Goal: Navigation & Orientation: Find specific page/section

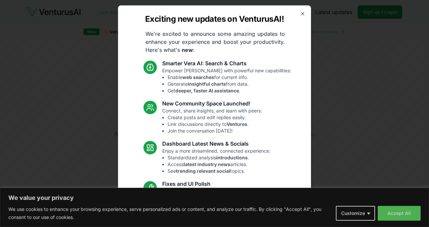
scroll to position [52, 0]
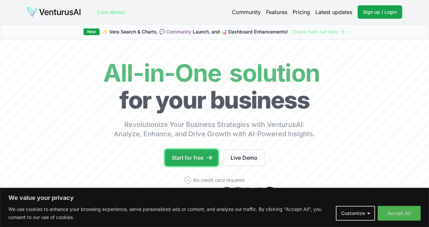
click at [203, 153] on link "Start for free" at bounding box center [191, 157] width 53 height 17
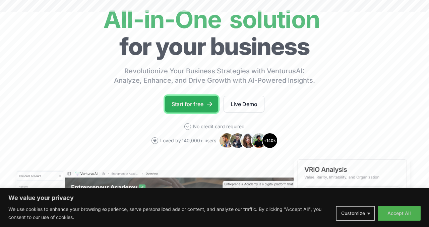
scroll to position [0, 0]
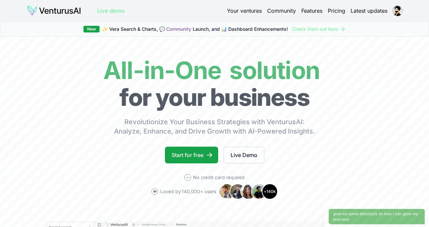
click at [297, 7] on div "Your ventures Community Features Pricing Latest updates" at bounding box center [314, 10] width 175 height 9
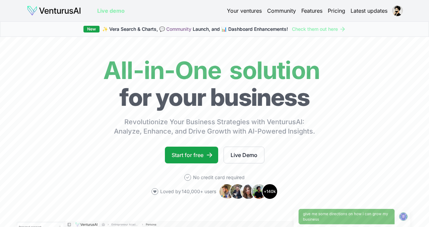
click at [313, 11] on link "Features" at bounding box center [311, 11] width 21 height 8
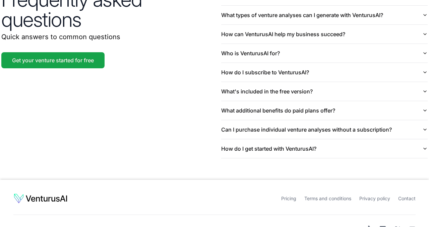
scroll to position [1622, 0]
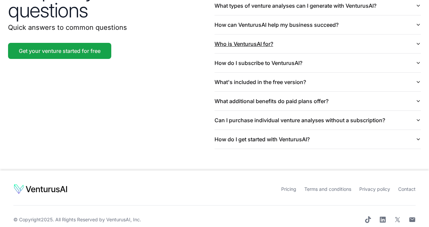
click at [275, 40] on button "Who is VenturusAI for?" at bounding box center [317, 44] width 206 height 19
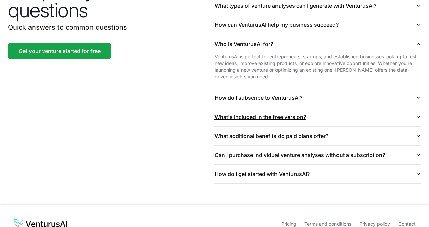
click at [275, 108] on button "What's included in the free version?" at bounding box center [317, 117] width 206 height 19
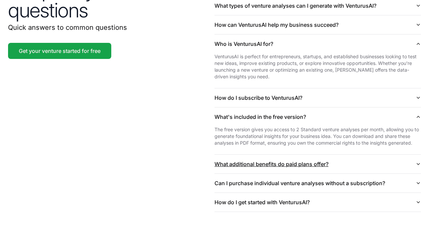
click at [315, 157] on button "What additional benefits do paid plans offer?" at bounding box center [317, 164] width 206 height 19
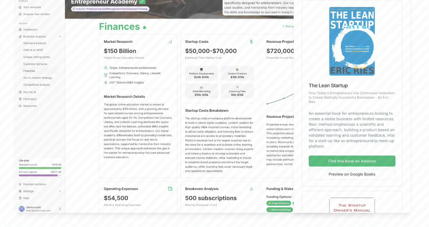
scroll to position [0, 0]
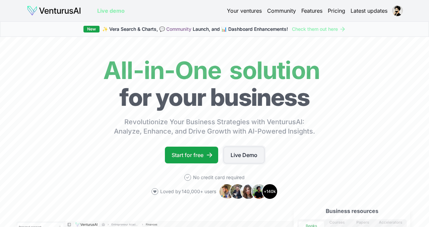
click at [232, 152] on link "Live Demo" at bounding box center [243, 155] width 41 height 17
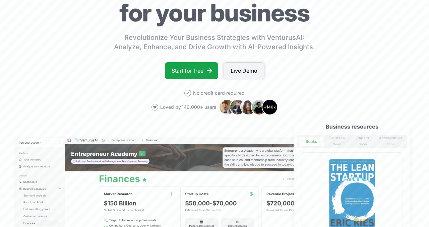
scroll to position [79, 0]
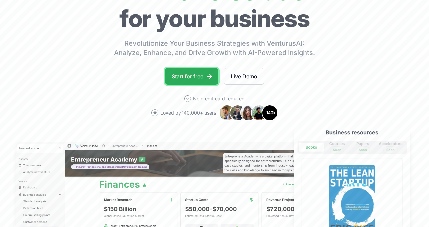
click at [210, 80] on link "Start for free" at bounding box center [191, 76] width 53 height 17
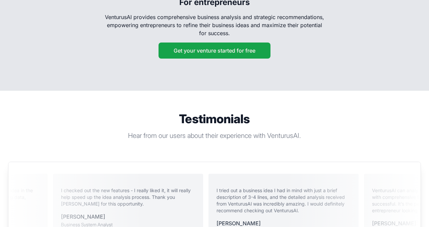
scroll to position [1223, 0]
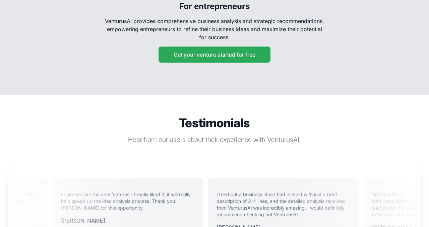
click at [219, 47] on button "Get your venture started for free" at bounding box center [214, 55] width 112 height 16
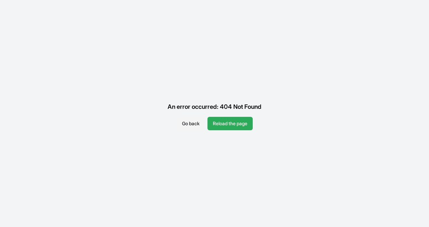
click at [228, 125] on button "Reload the page" at bounding box center [229, 123] width 45 height 13
click at [233, 122] on button "Reload the page" at bounding box center [229, 123] width 45 height 13
click at [193, 125] on button "Go back" at bounding box center [191, 123] width 28 height 13
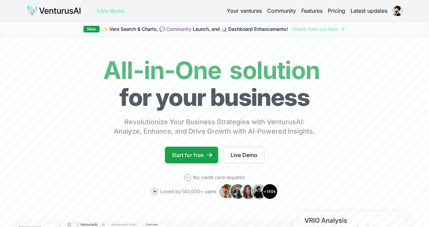
click at [333, 11] on link "Pricing" at bounding box center [336, 11] width 17 height 8
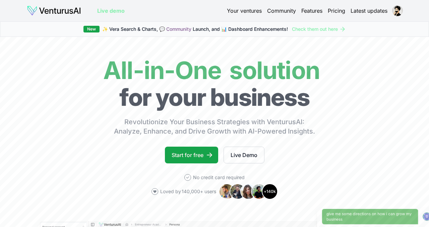
click at [333, 11] on link "Pricing" at bounding box center [336, 11] width 17 height 8
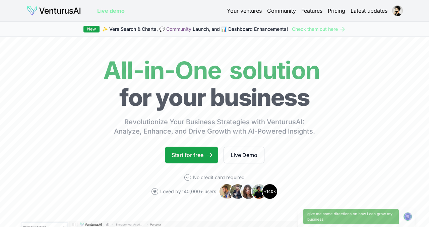
click at [333, 11] on link "Pricing" at bounding box center [336, 11] width 17 height 8
click at [338, 12] on link "Pricing" at bounding box center [336, 11] width 17 height 8
click at [397, 14] on html "Live demo Your ventures Community Features Pricing Latest updates Live demo New…" at bounding box center [214, 113] width 429 height 227
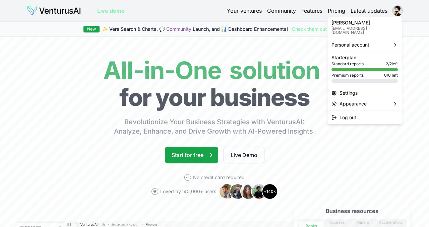
click at [371, 62] on div "Standard reports 2 / 2 left" at bounding box center [364, 63] width 66 height 5
click at [234, 129] on html "Live demo Your ventures Community Features Pricing Latest updates Live demo New…" at bounding box center [214, 113] width 429 height 227
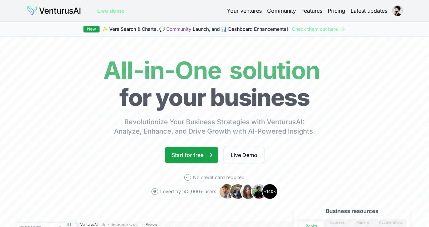
click at [254, 12] on link "Your ventures" at bounding box center [244, 11] width 35 height 8
click at [115, 12] on link "Live demo" at bounding box center [110, 11] width 27 height 8
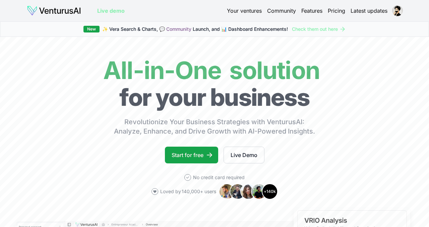
click at [115, 12] on link "Live demo" at bounding box center [110, 11] width 27 height 8
click at [91, 31] on div "New" at bounding box center [91, 29] width 16 height 7
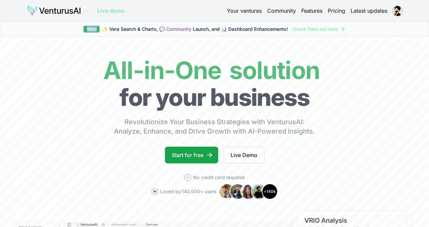
click at [91, 31] on div "New" at bounding box center [91, 29] width 16 height 7
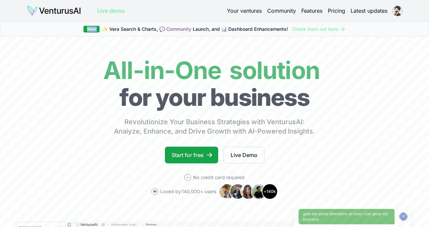
click at [401, 11] on html "Live demo Your ventures Community Features Pricing Latest updates Live demo New…" at bounding box center [214, 113] width 429 height 227
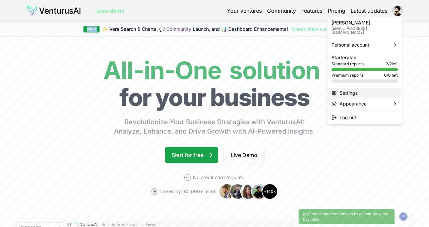
click at [358, 89] on div "Settings" at bounding box center [365, 93] width 72 height 11
